Goal: Task Accomplishment & Management: Manage account settings

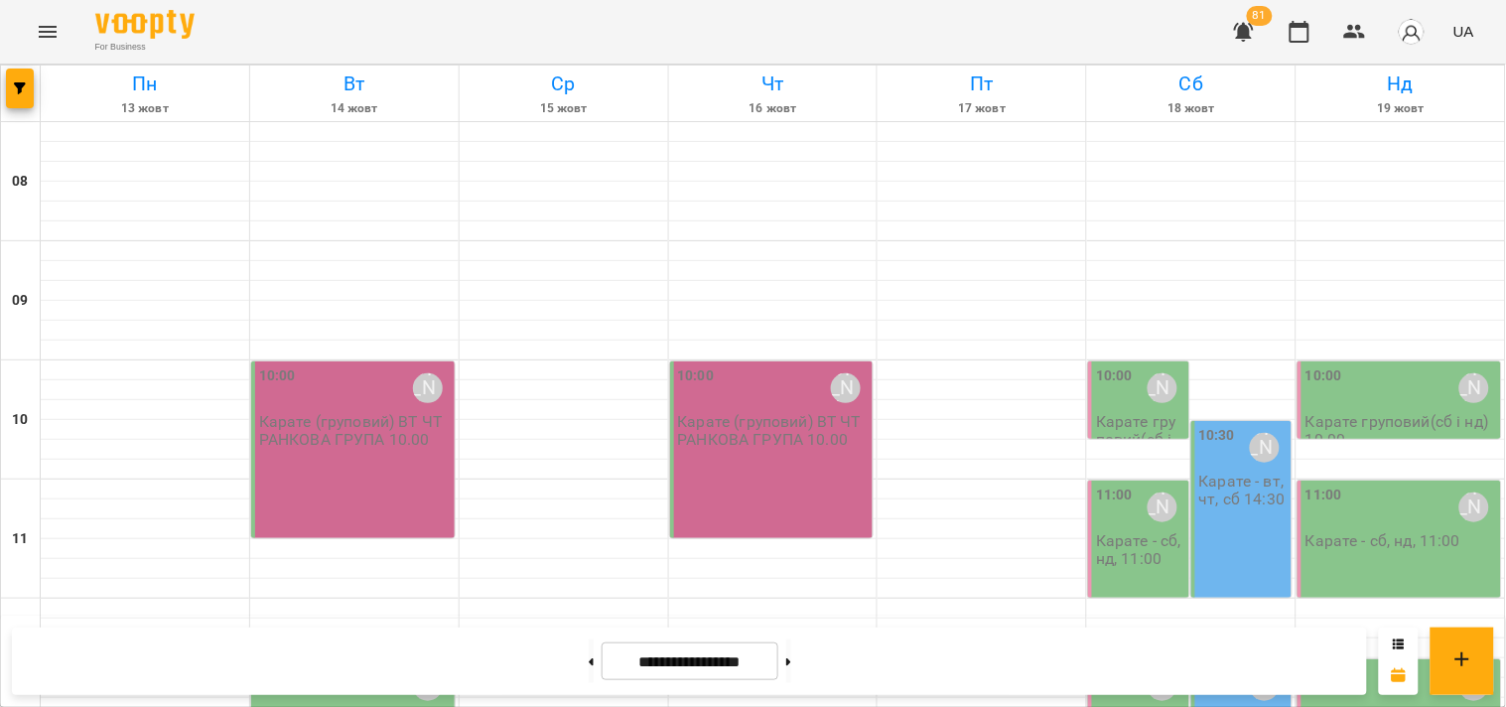
scroll to position [379, 0]
click at [42, 26] on icon "Menu" at bounding box center [48, 32] width 18 height 12
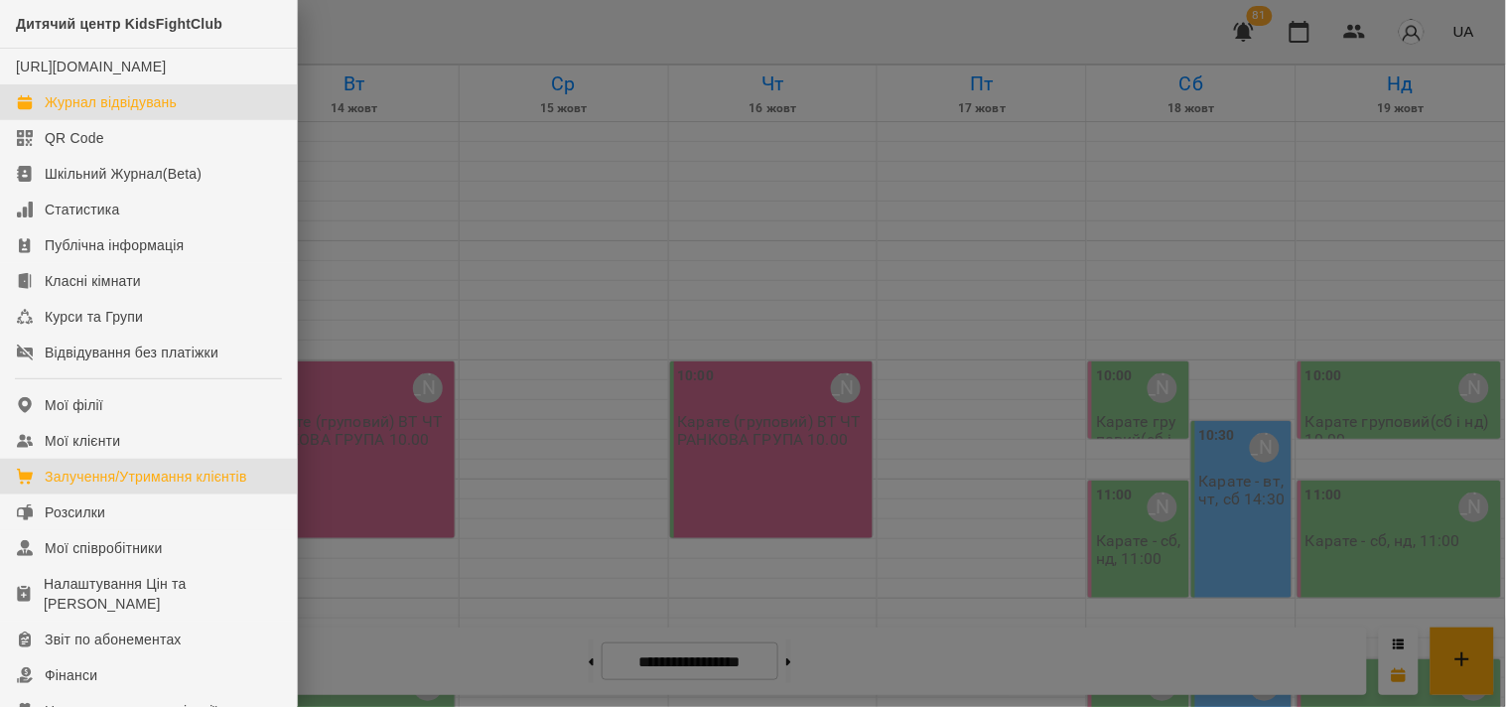
click at [132, 486] on div "Залучення/Утримання клієнтів" at bounding box center [146, 477] width 203 height 20
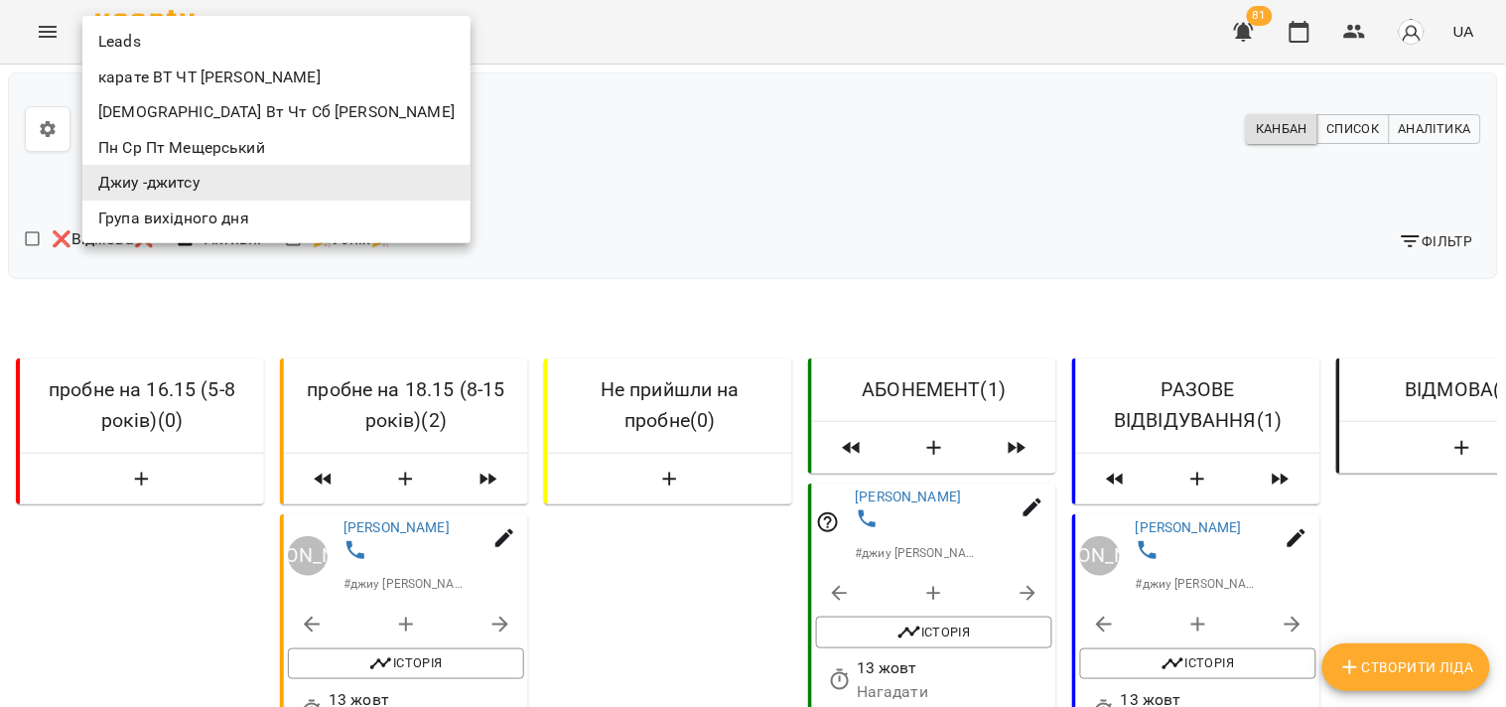
click at [222, 122] on body "**********" at bounding box center [753, 622] width 1506 height 1244
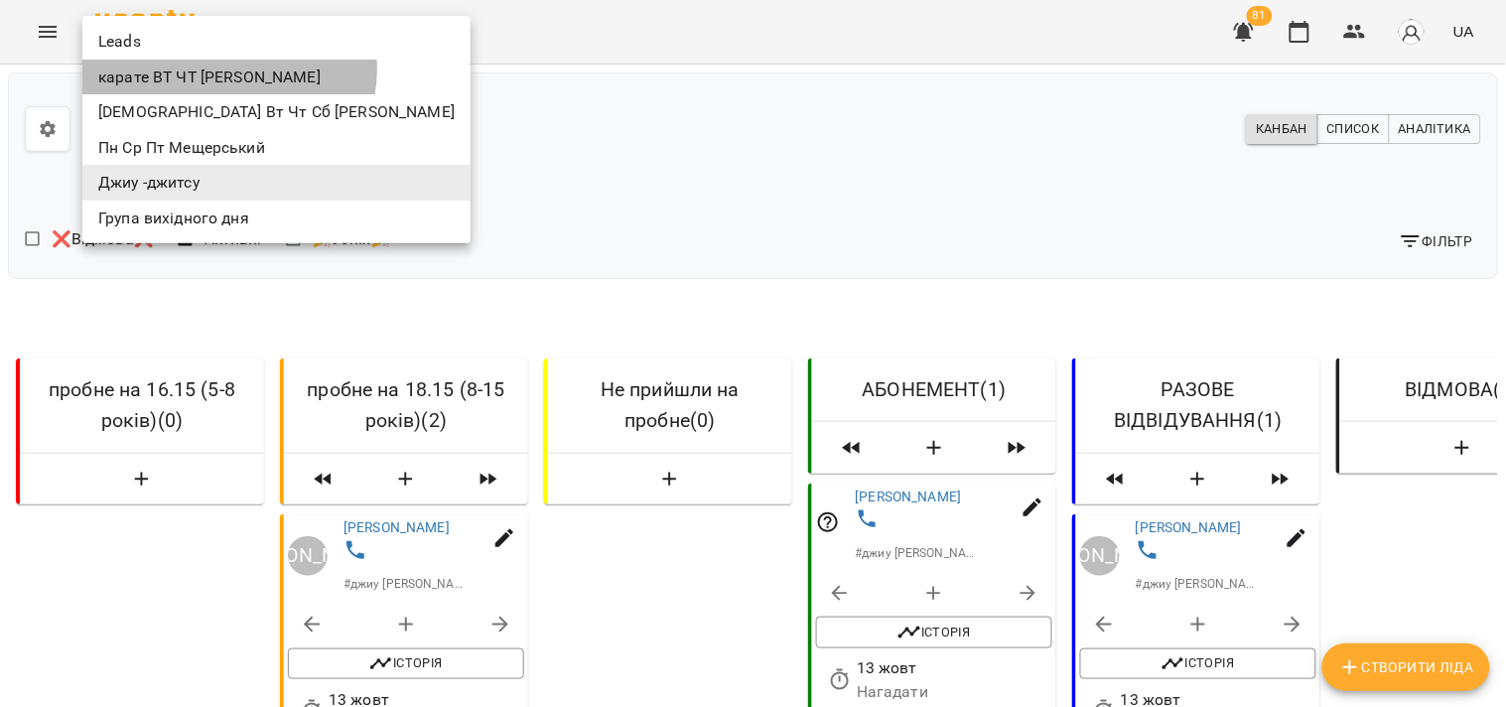
click at [228, 69] on li "карате ВТ ЧТ [PERSON_NAME]" at bounding box center [276, 78] width 388 height 36
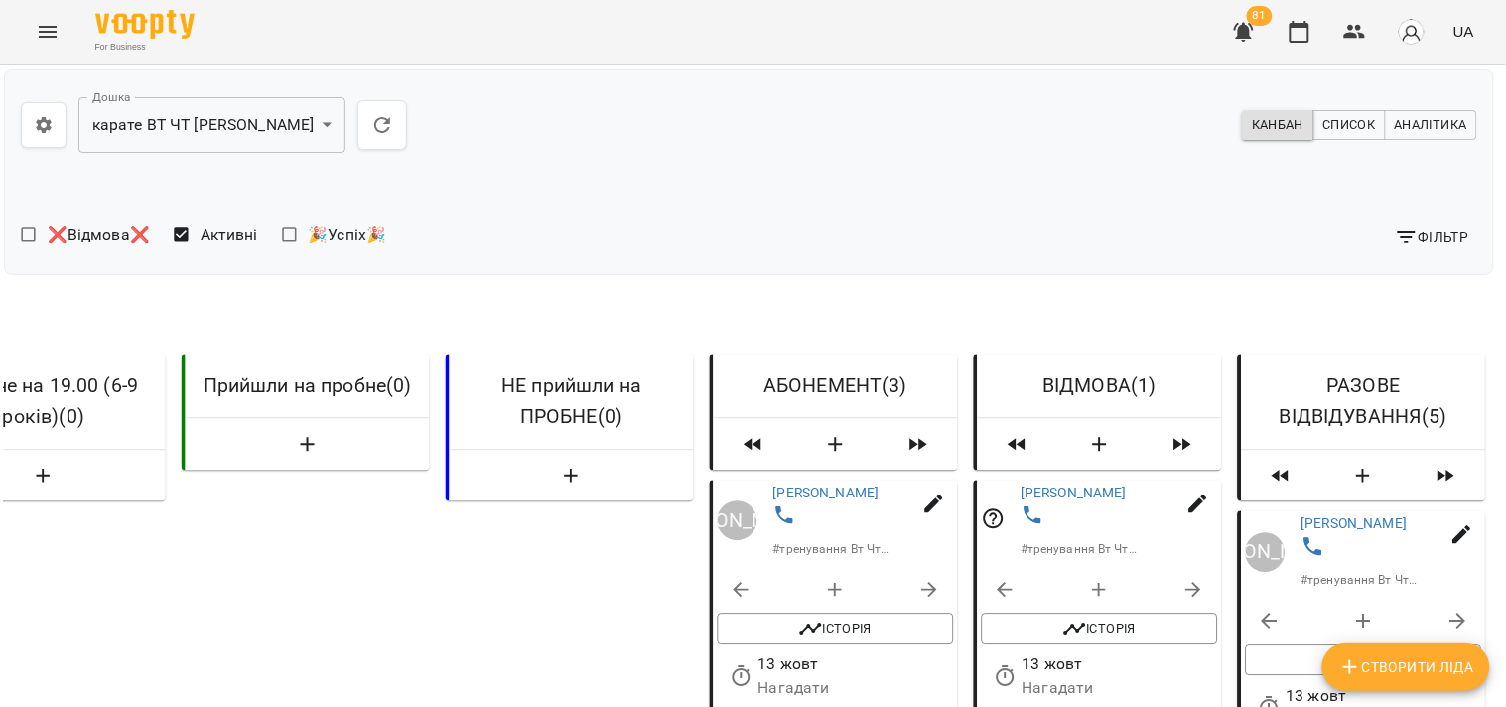
scroll to position [0, 4]
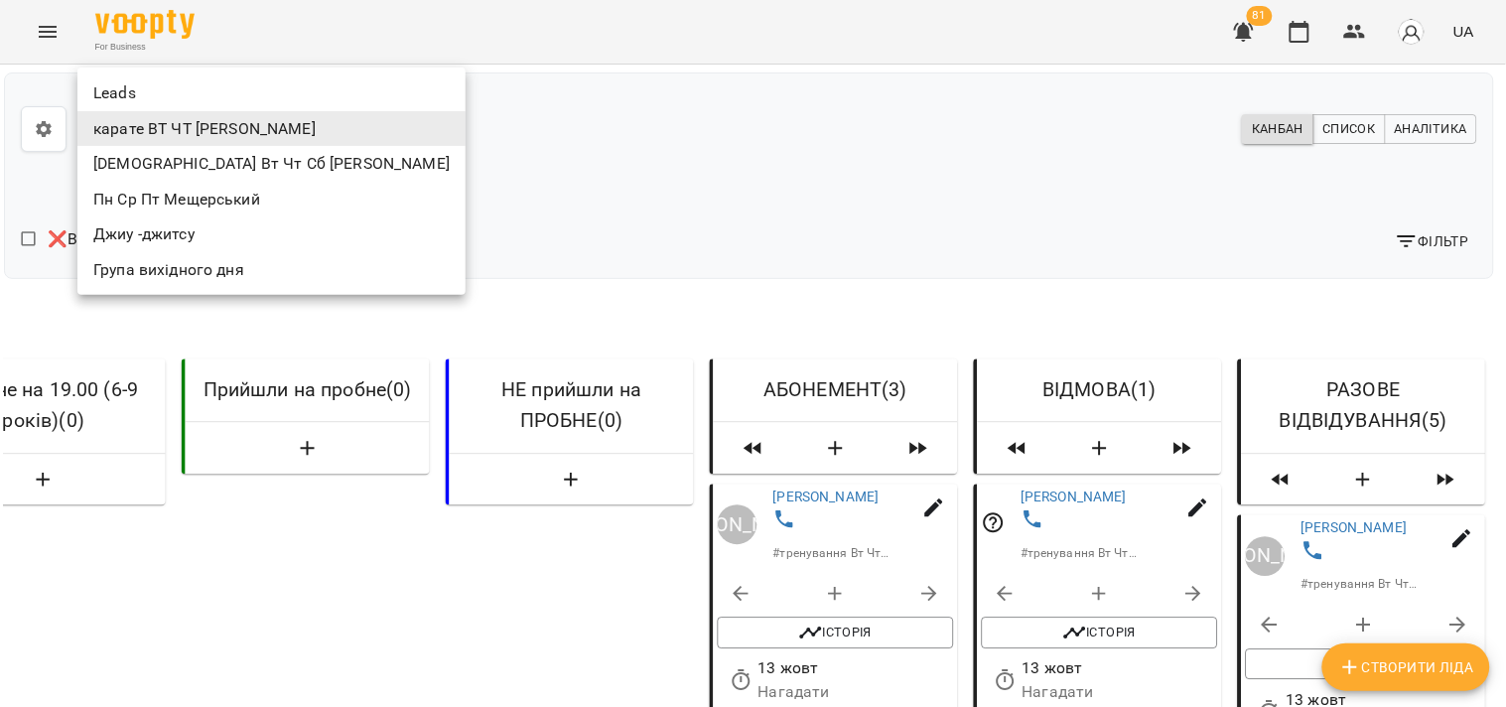
click at [182, 156] on li "[DEMOGRAPHIC_DATA] Вт Чт Сб [PERSON_NAME]" at bounding box center [271, 164] width 388 height 36
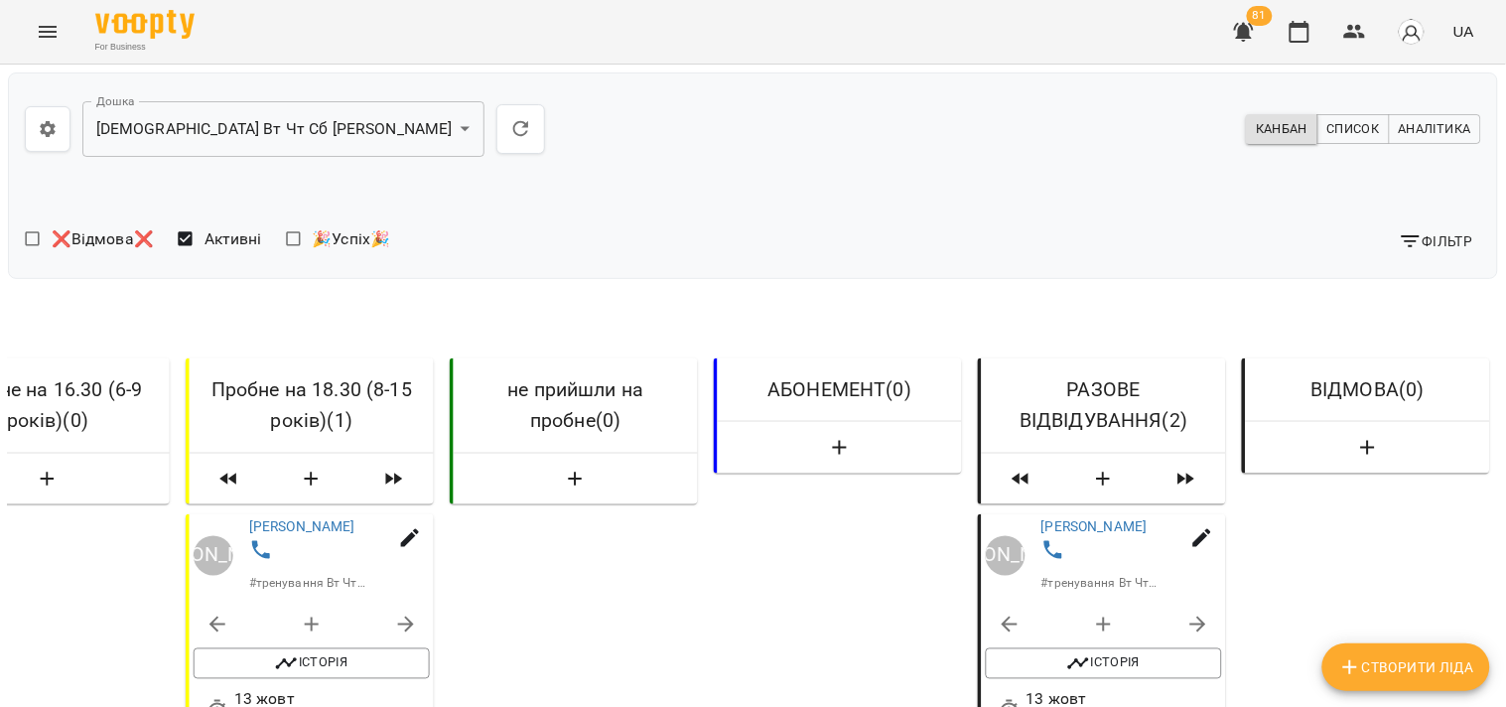
click at [56, 27] on icon "Menu" at bounding box center [48, 32] width 24 height 24
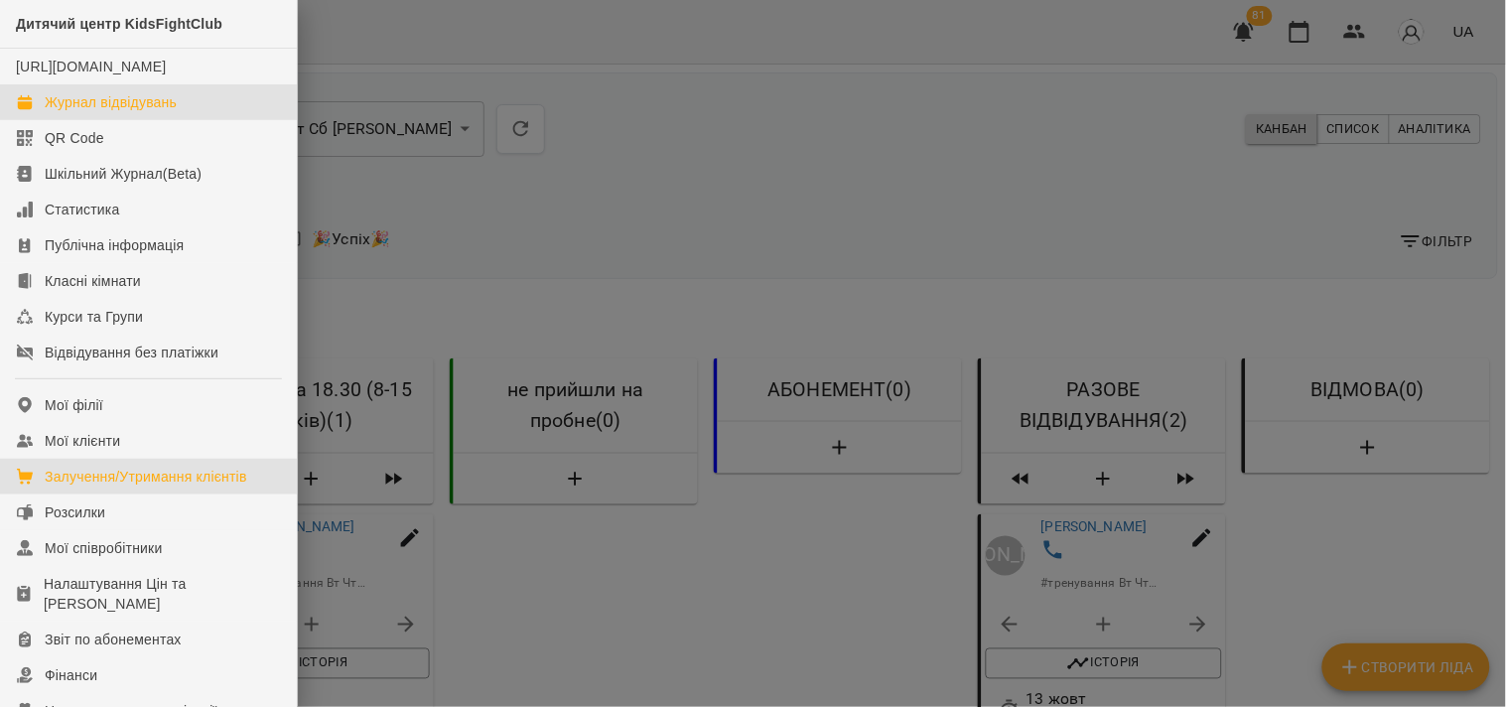
click at [133, 112] on div "Журнал відвідувань" at bounding box center [111, 102] width 132 height 20
